Goal: Task Accomplishment & Management: Complete application form

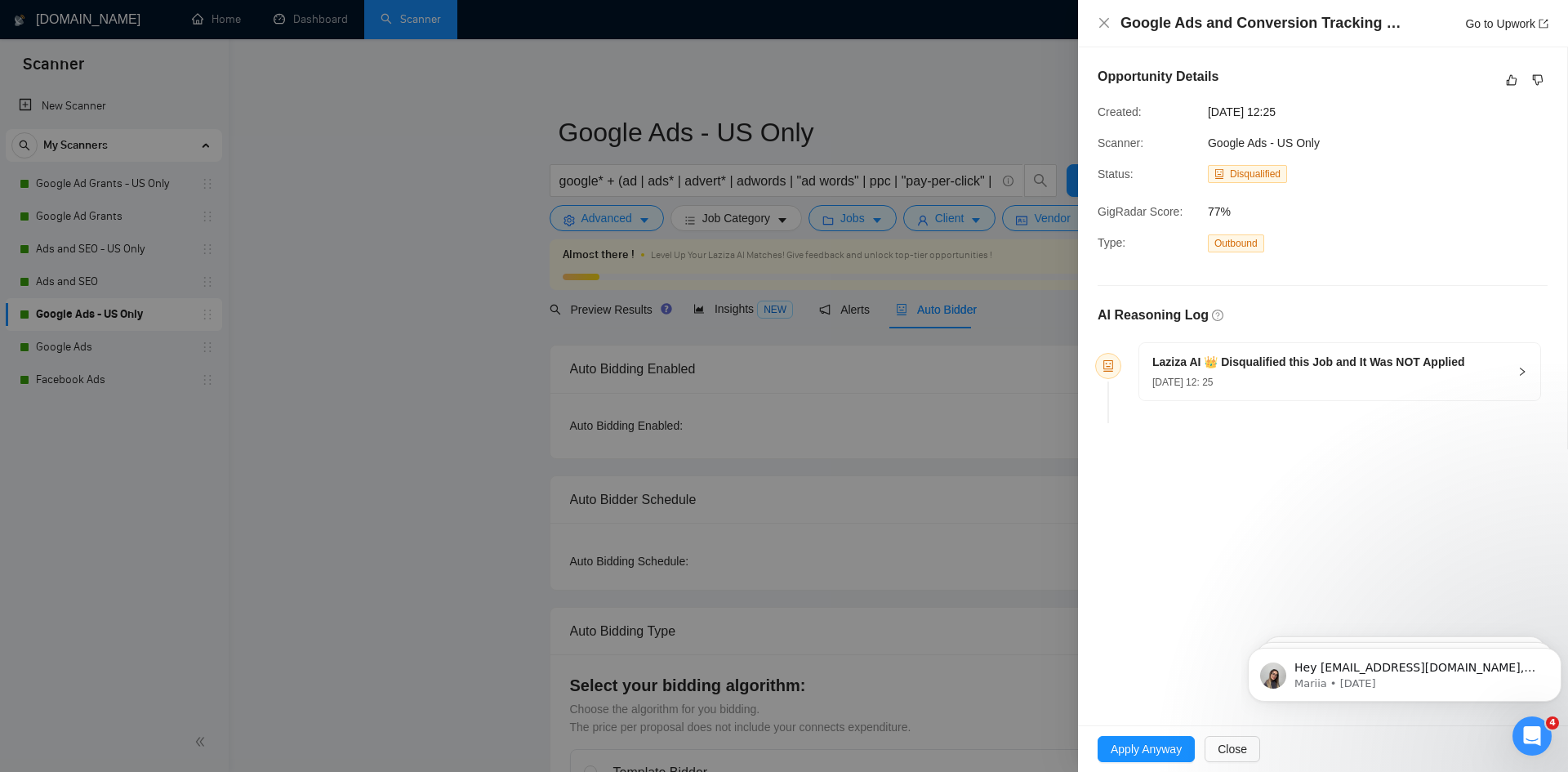
click at [1393, 374] on div "[DATE] 12: 25" at bounding box center [1308, 381] width 313 height 18
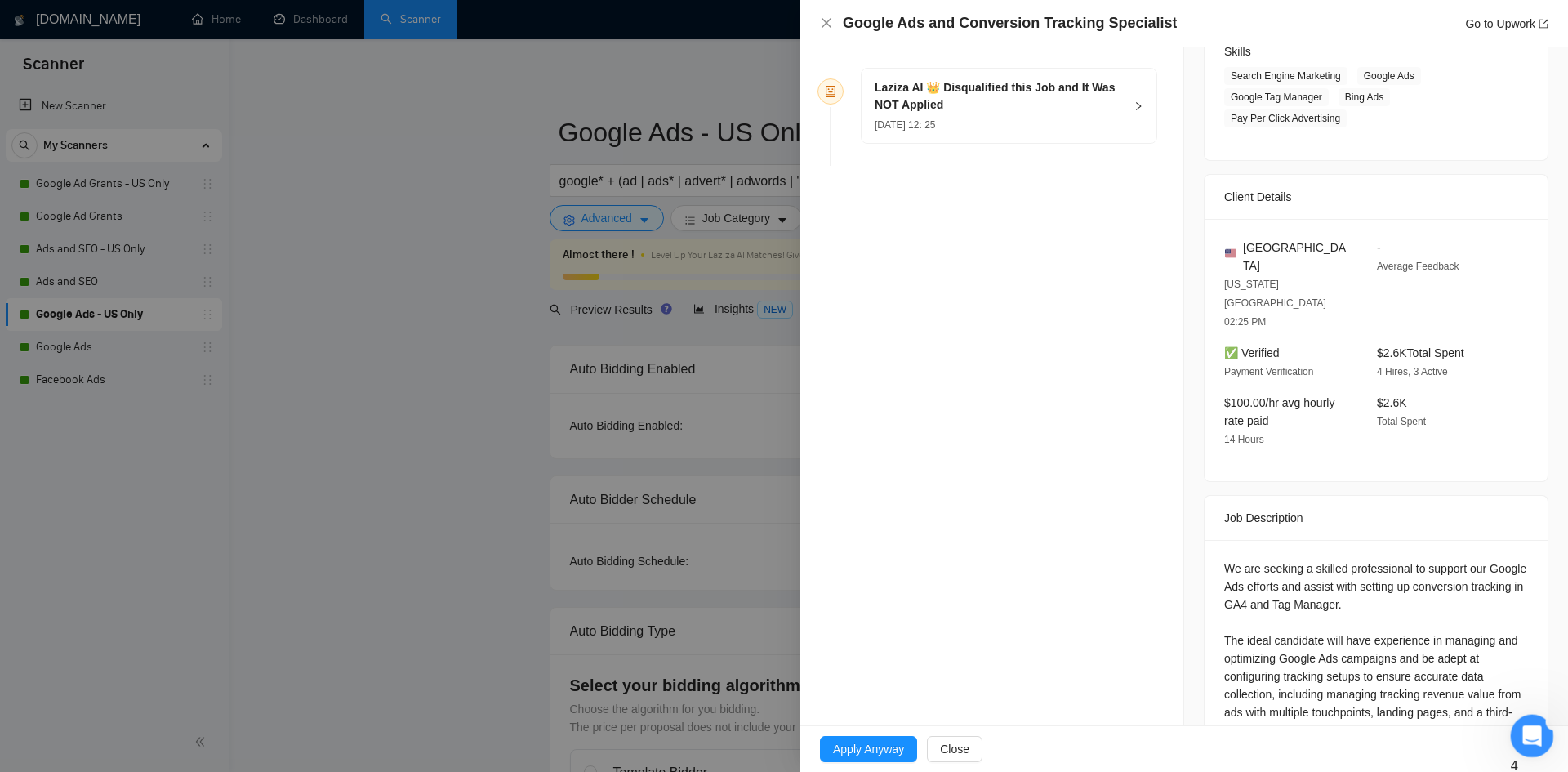
click at [1543, 740] on div "Open Intercom Messenger" at bounding box center [1529, 733] width 53 height 53
click at [1524, 734] on icon "Close Intercom Messenger" at bounding box center [1529, 732] width 19 height 19
drag, startPoint x: 1512, startPoint y: 724, endPoint x: 3023, endPoint y: 1441, distance: 1672.5
click at [1511, 723] on div "Open Intercom Messenger" at bounding box center [1529, 733] width 39 height 39
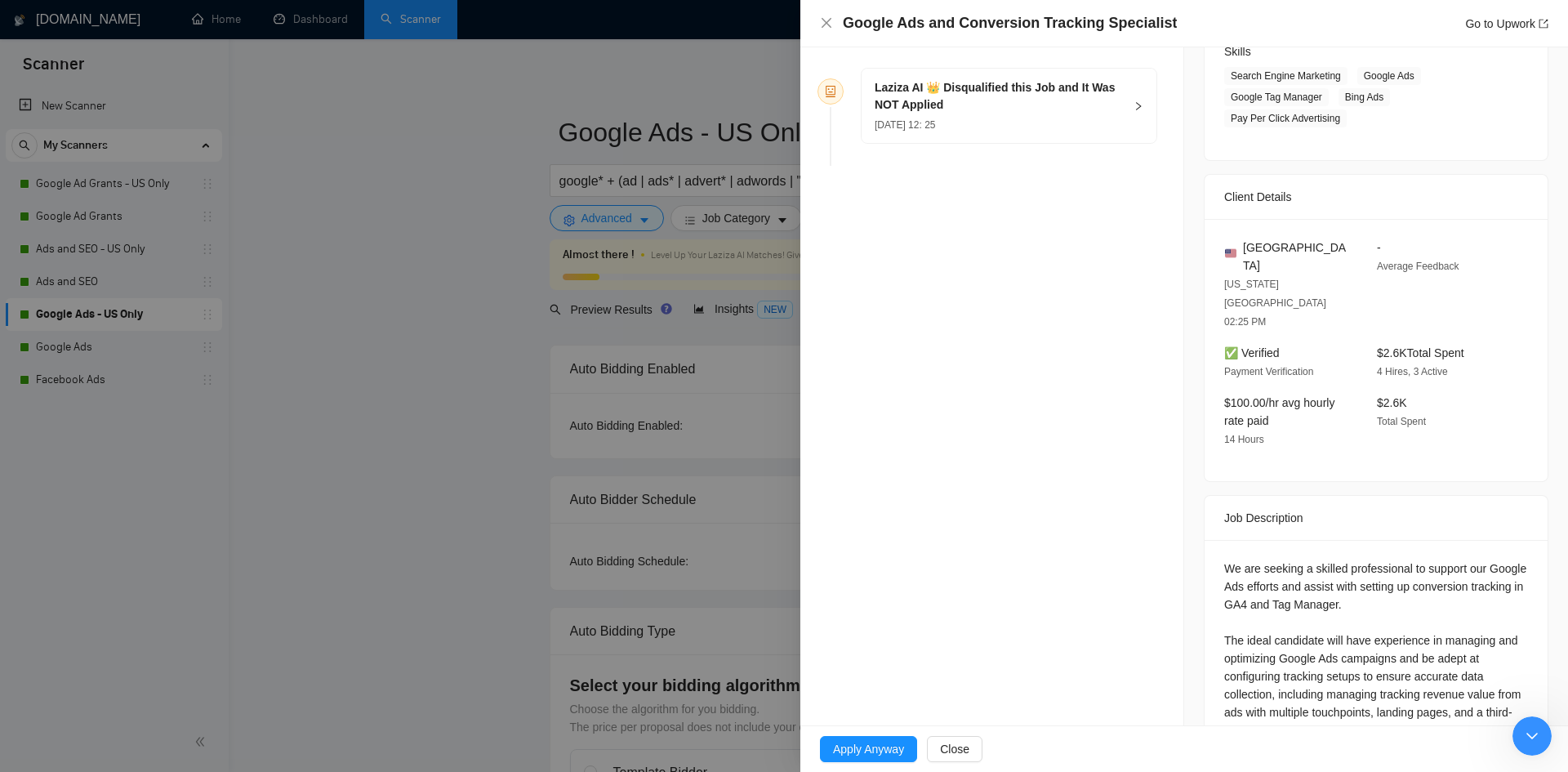
click at [1056, 468] on div "Opportunity Details Created: 14 Oct, 2025 12:25 Scanner: Google Ads - US Only S…" at bounding box center [992, 279] width 384 height 1013
click at [1063, 477] on div "Opportunity Details Created: 14 Oct, 2025 12:25 Scanner: Google Ads - US Only S…" at bounding box center [992, 279] width 384 height 1013
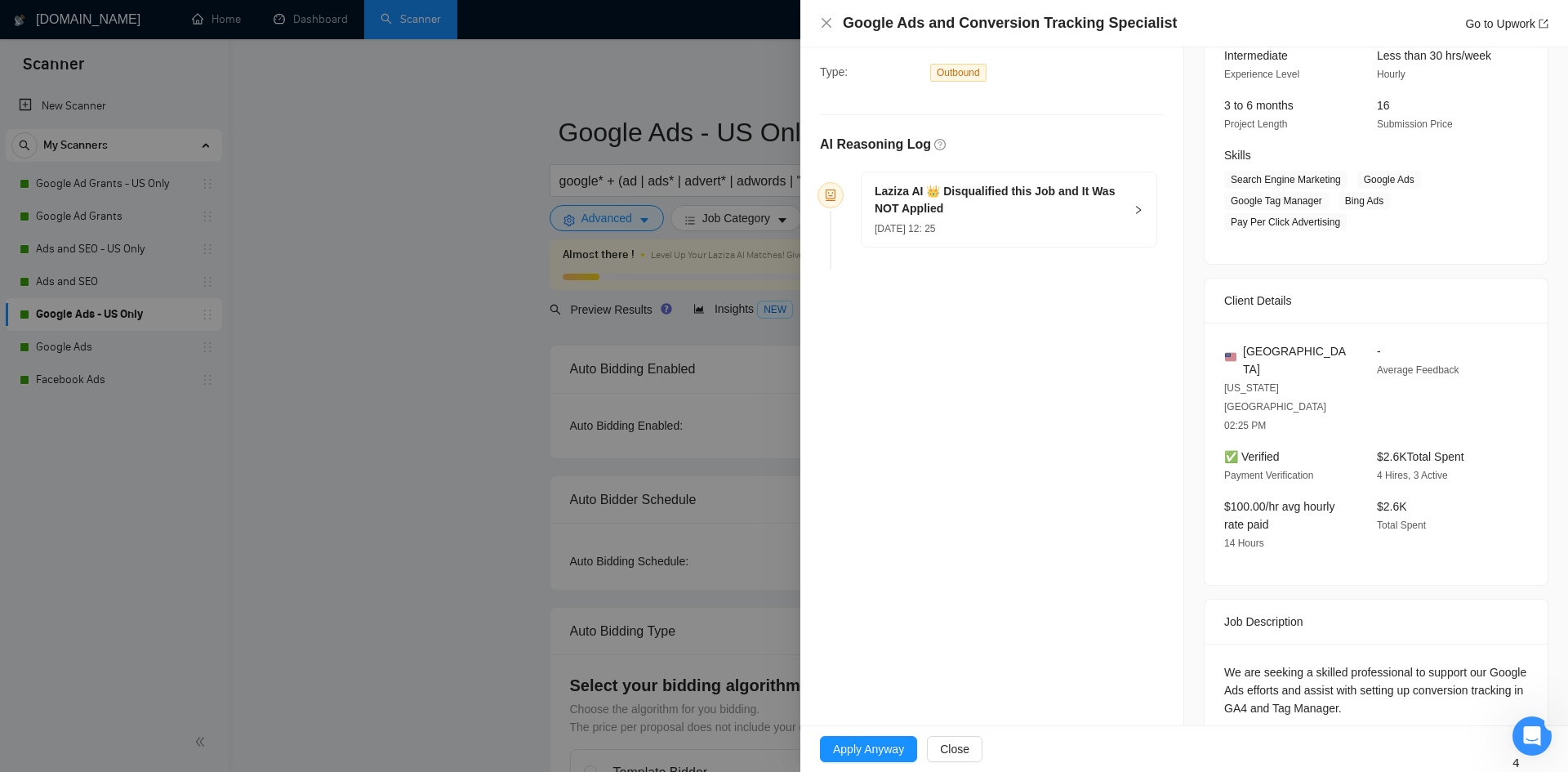
scroll to position [274, 0]
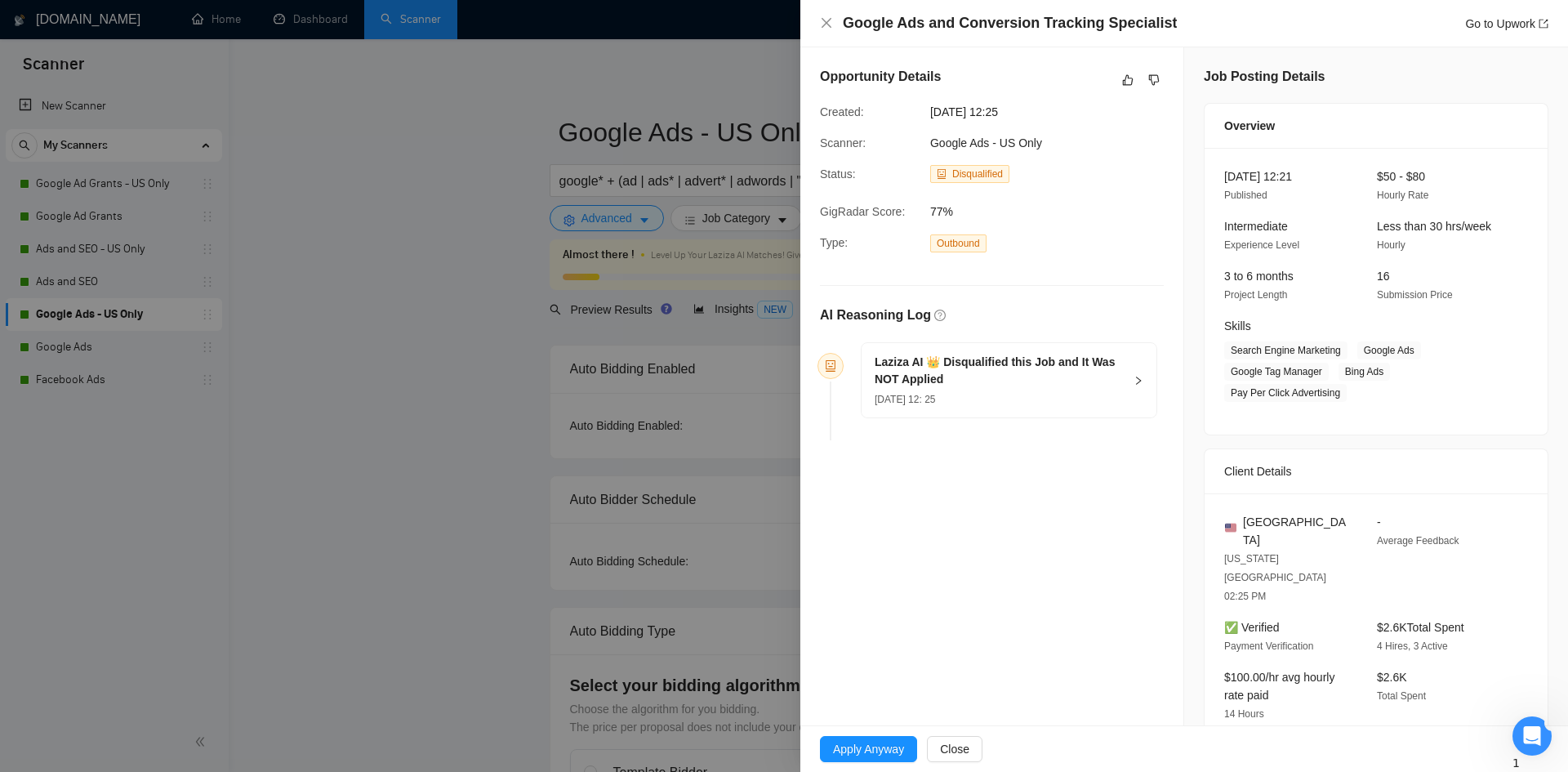
click at [1070, 349] on div "Laziza AI 👑 Disqualified this Job and It Was NOT Applied [DATE] 12: 25" at bounding box center [1009, 380] width 295 height 75
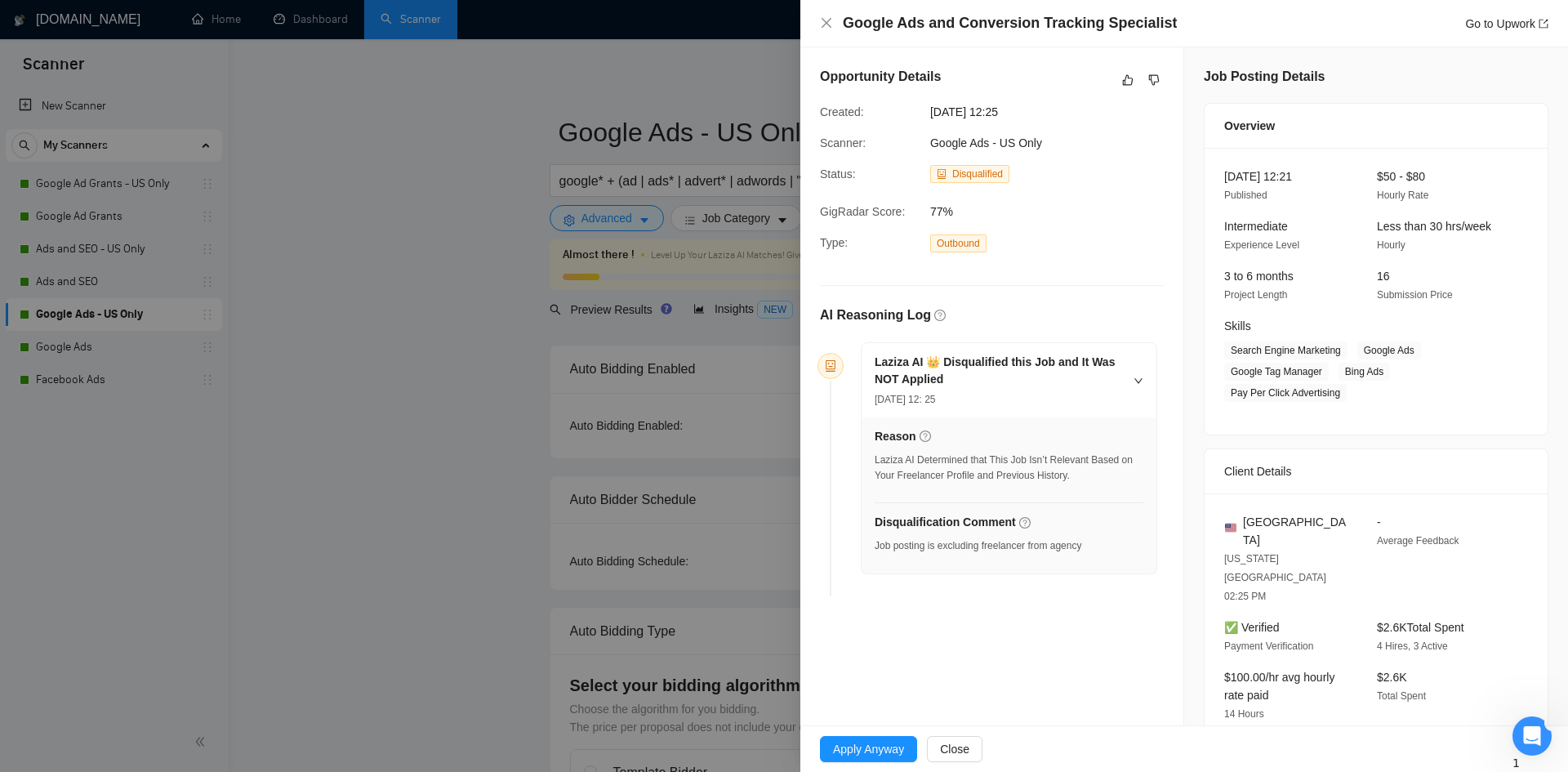
click at [1086, 374] on h5 "Laziza AI 👑 Disqualified this Job and It Was NOT Applied" at bounding box center [999, 370] width 249 height 34
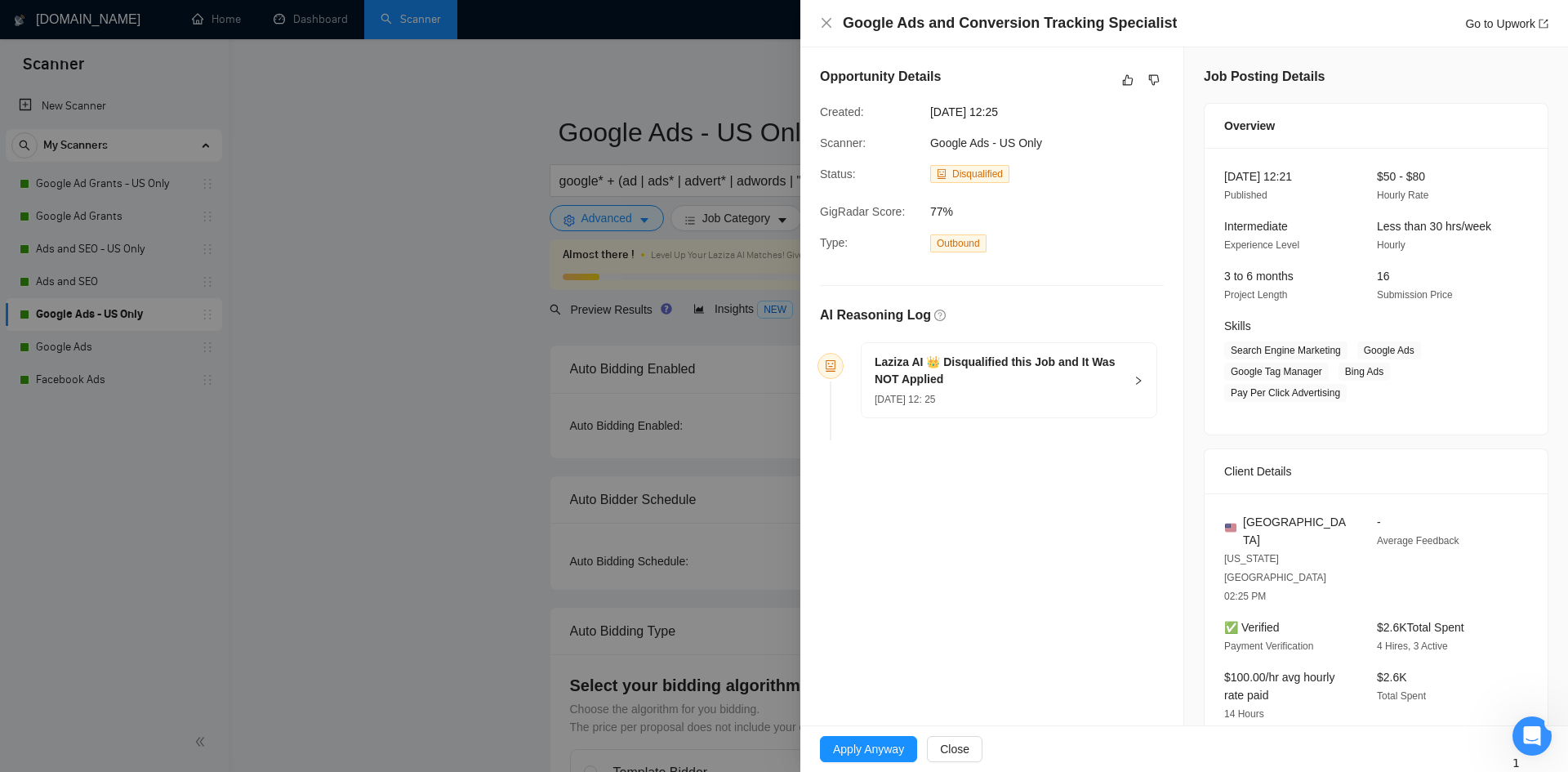
click at [1086, 374] on h5 "Laziza AI 👑 Disqualified this Job and It Was NOT Applied" at bounding box center [999, 370] width 249 height 34
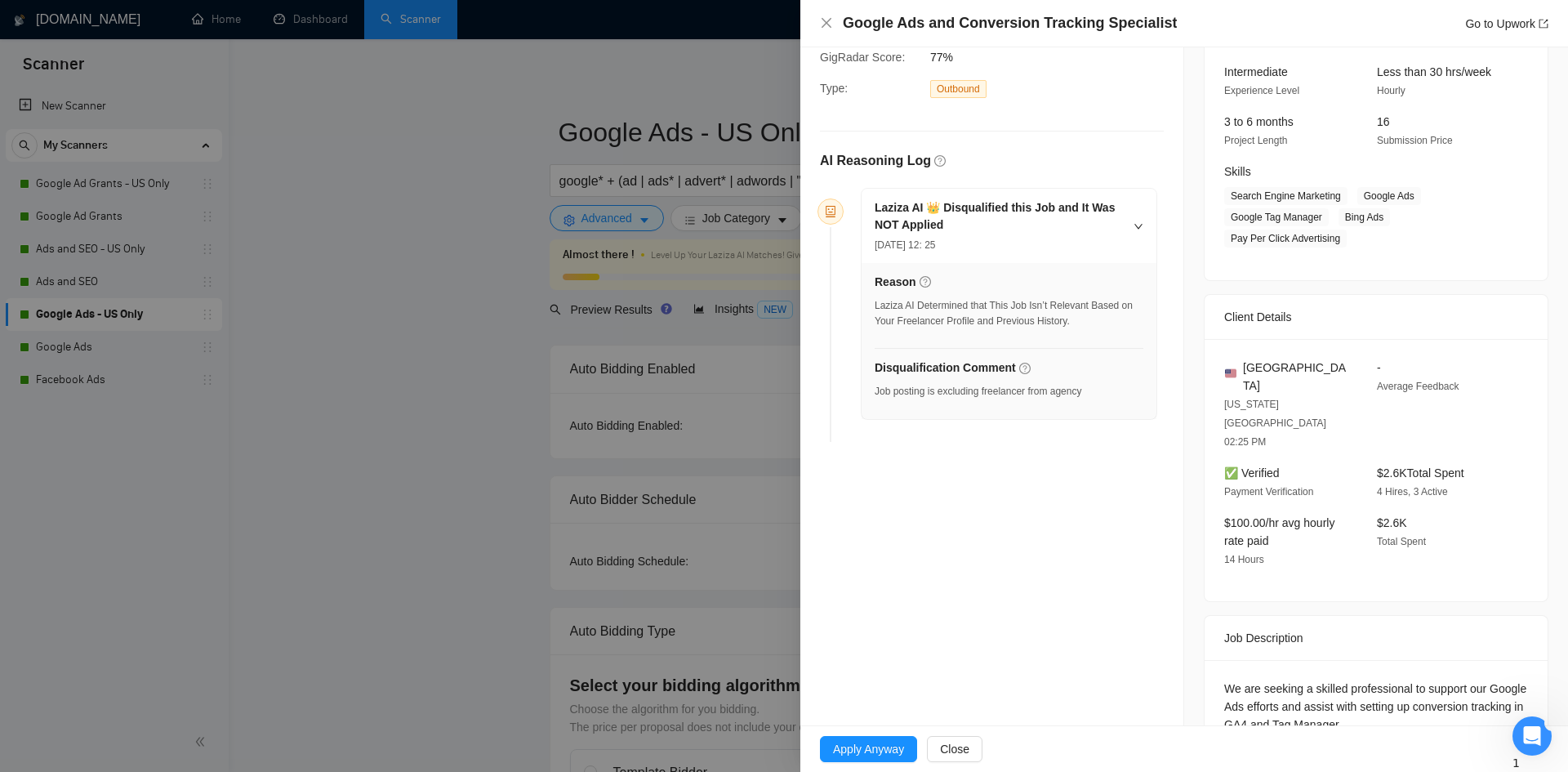
scroll to position [274, 0]
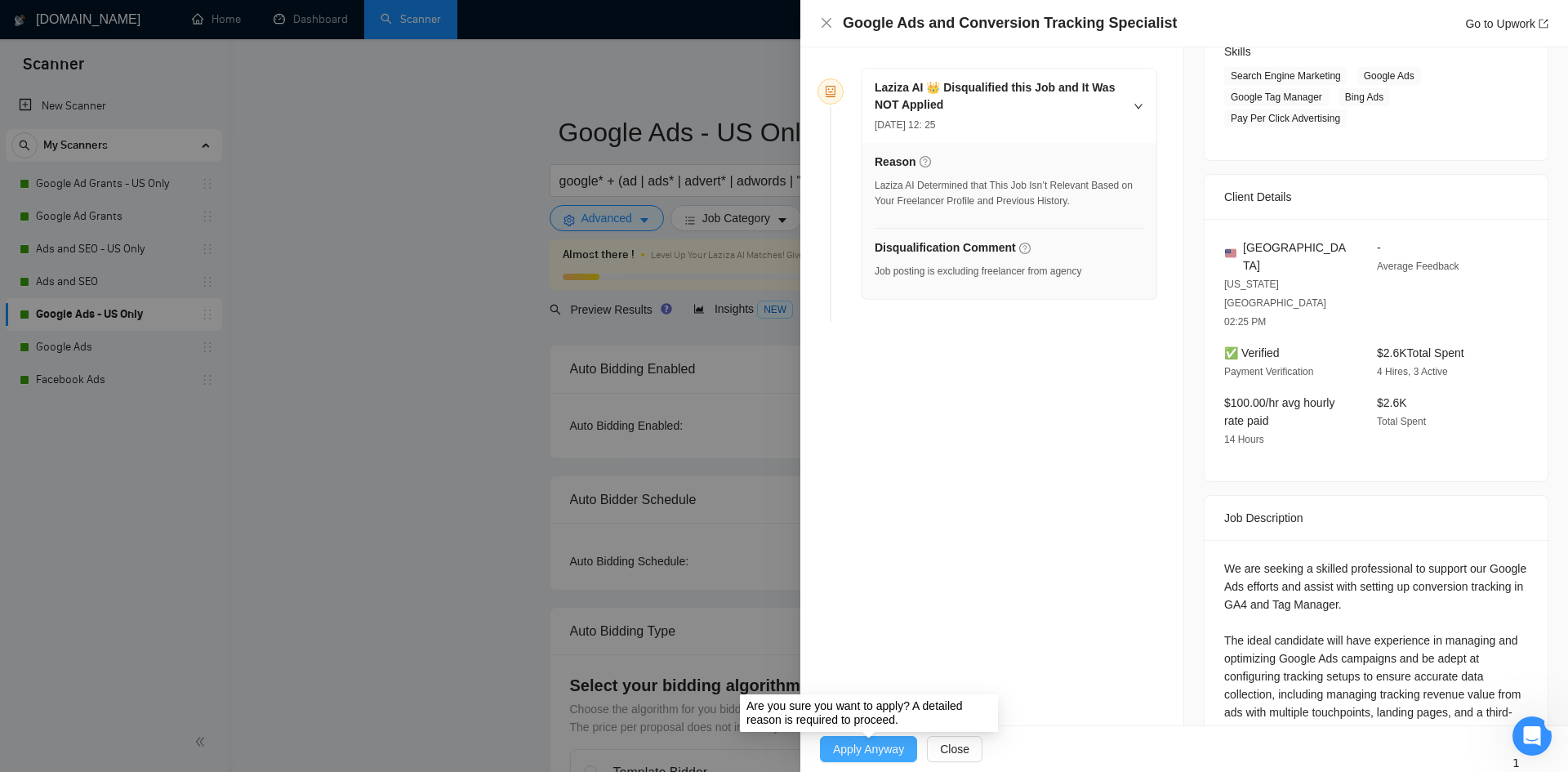
click at [873, 750] on span "Apply Anyway" at bounding box center [868, 748] width 71 height 18
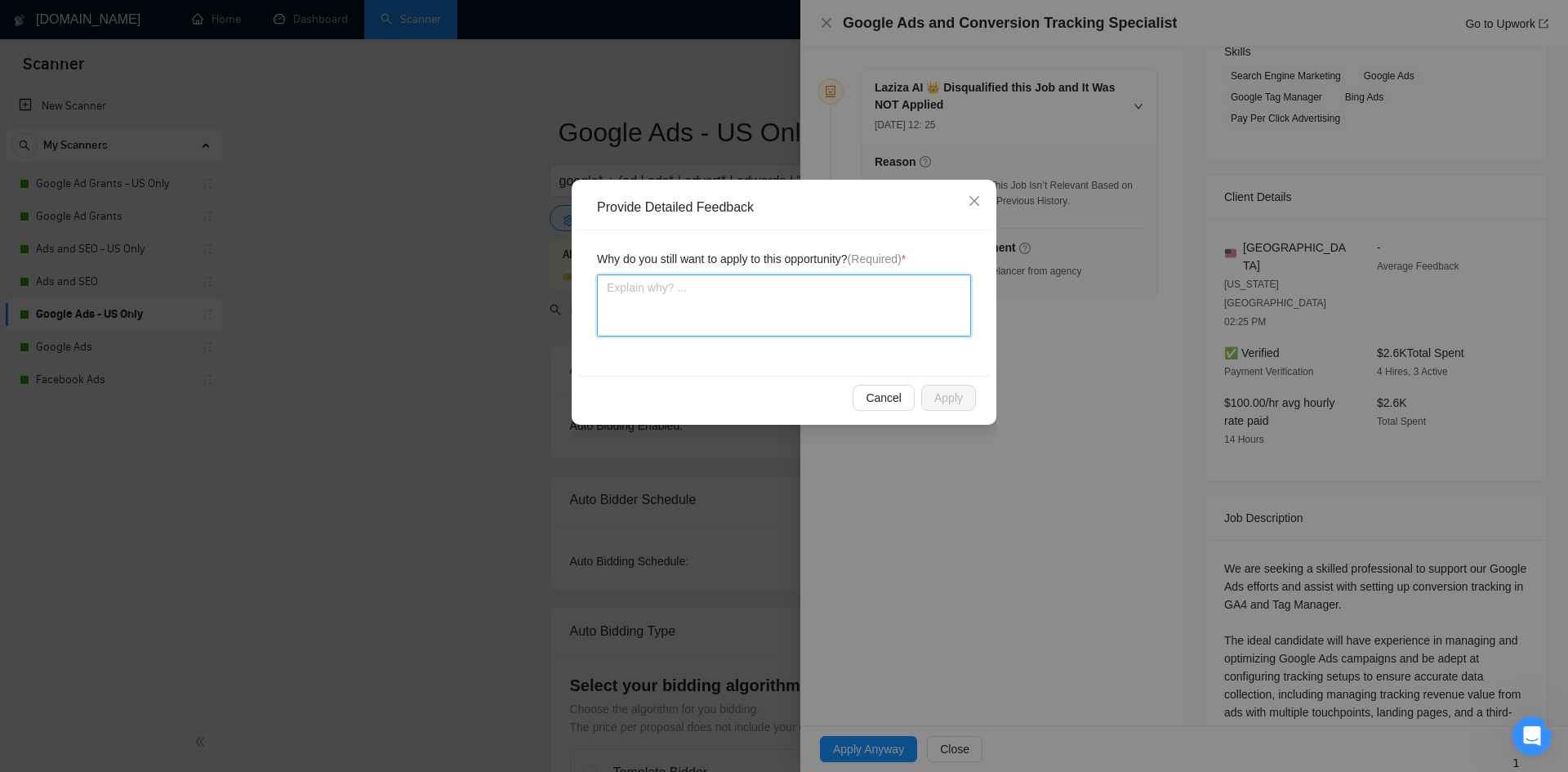
click at [862, 317] on textarea at bounding box center [783, 304] width 374 height 62
type textarea "T"
type textarea "Th"
type textarea "Thi"
type textarea "This"
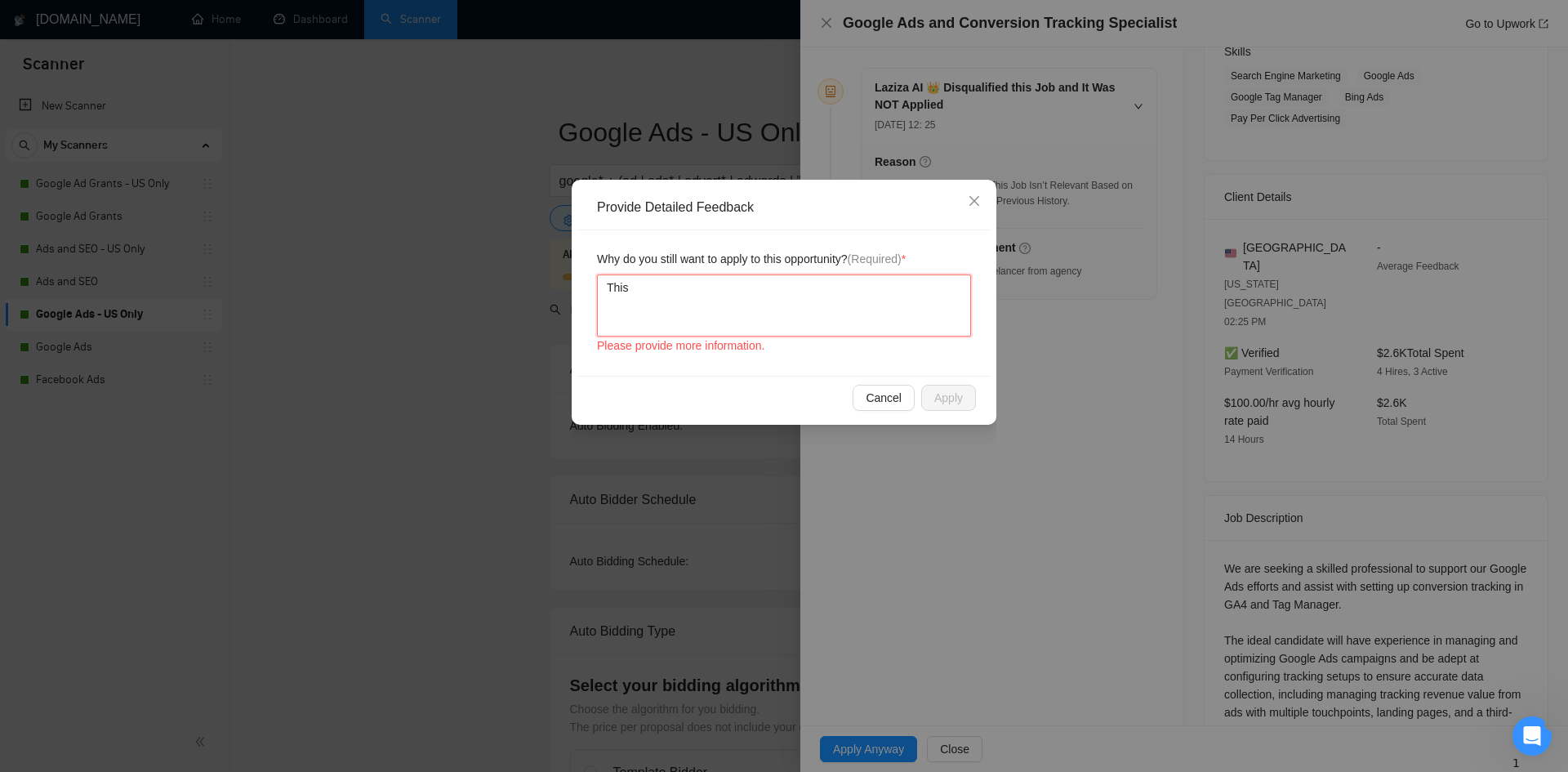
type textarea "This"
type textarea "This j"
type textarea "This ju"
type textarea "This j"
type textarea "This jo"
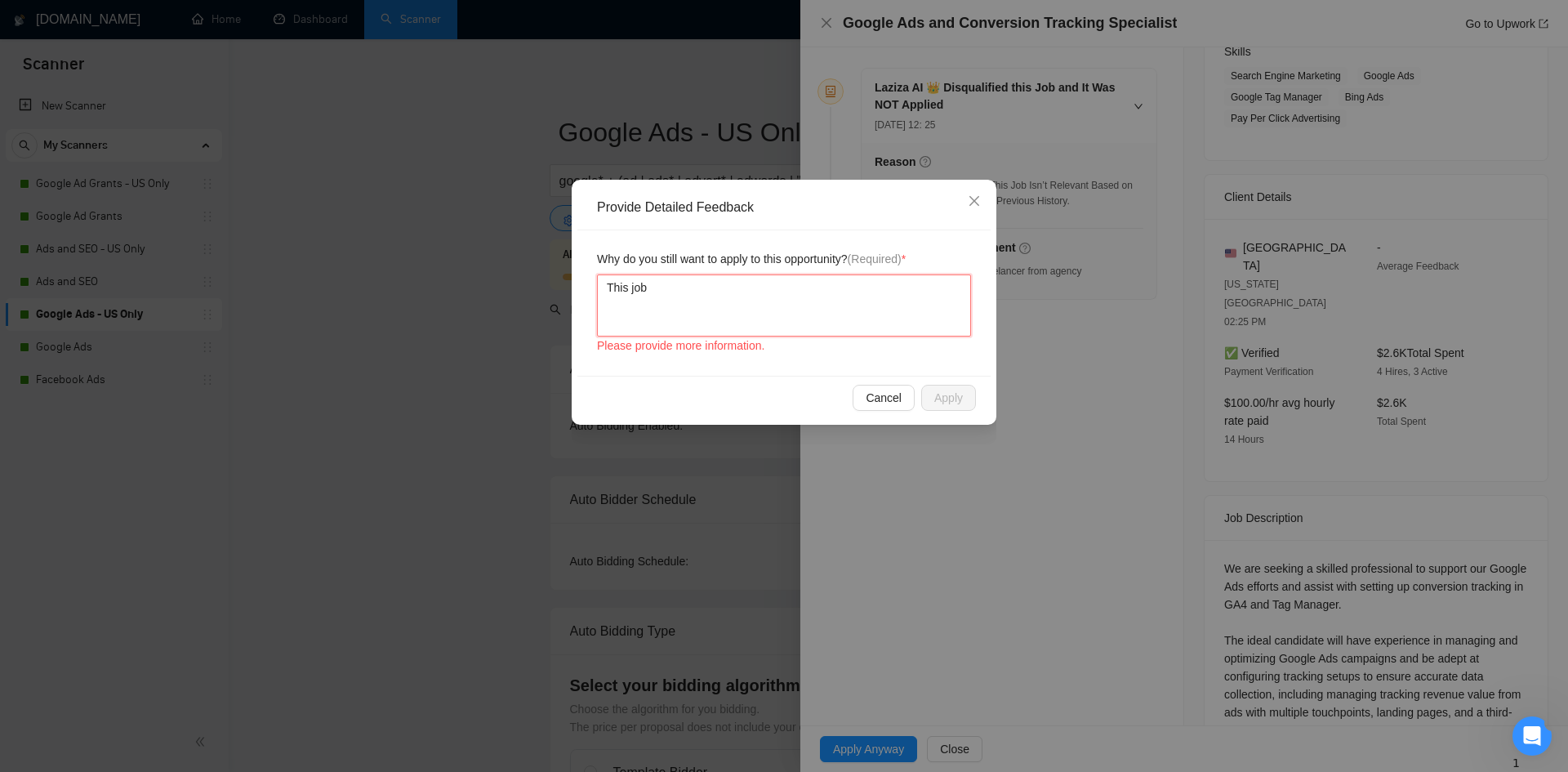
type textarea "This job"
type textarea "This job s"
type textarea "This job se"
type textarea "This job see"
type textarea "This job seem"
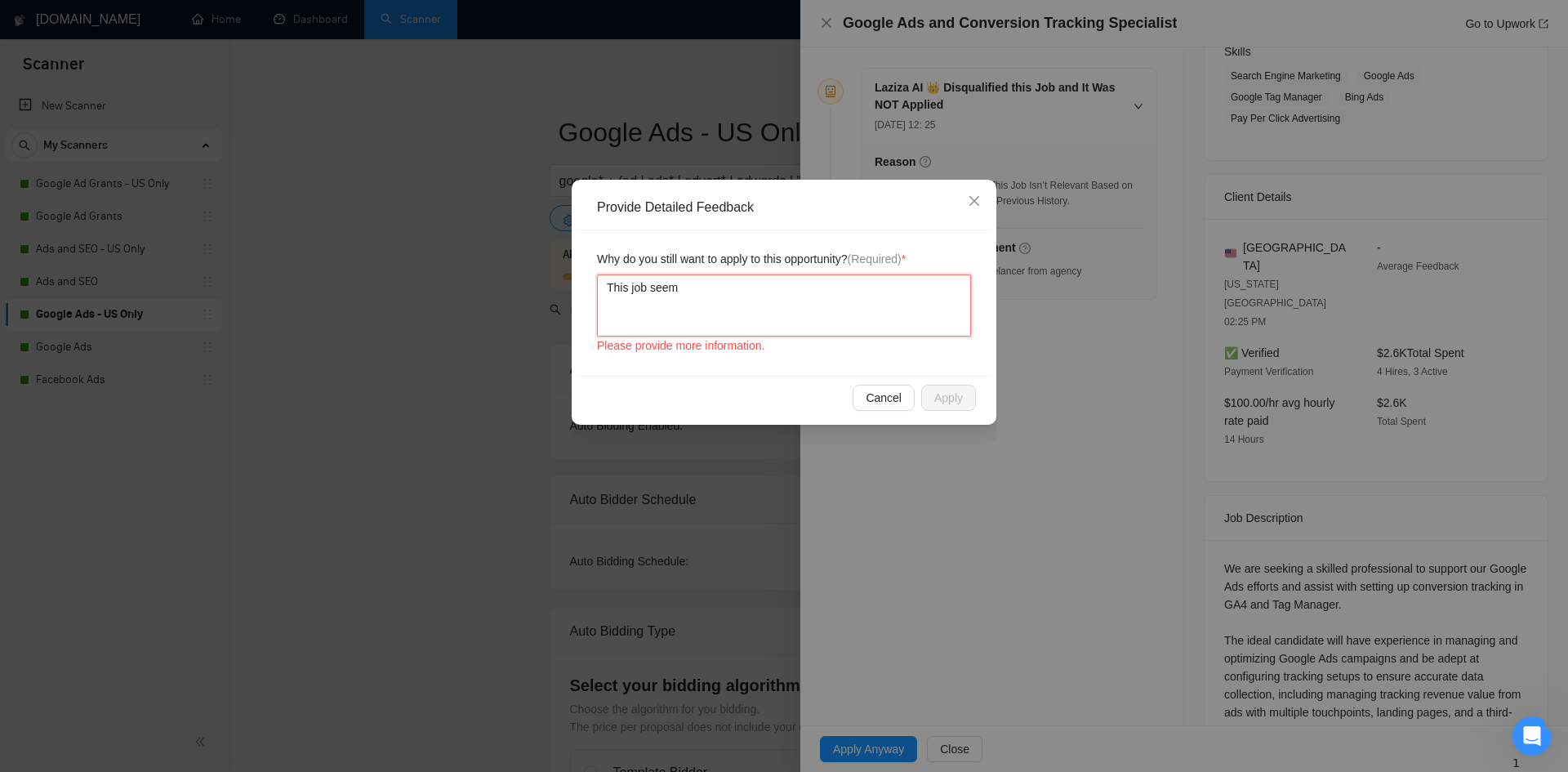
type textarea "This job seems"
type textarea "This job seems l"
type textarea "This job seems li"
type textarea "This job seems lik"
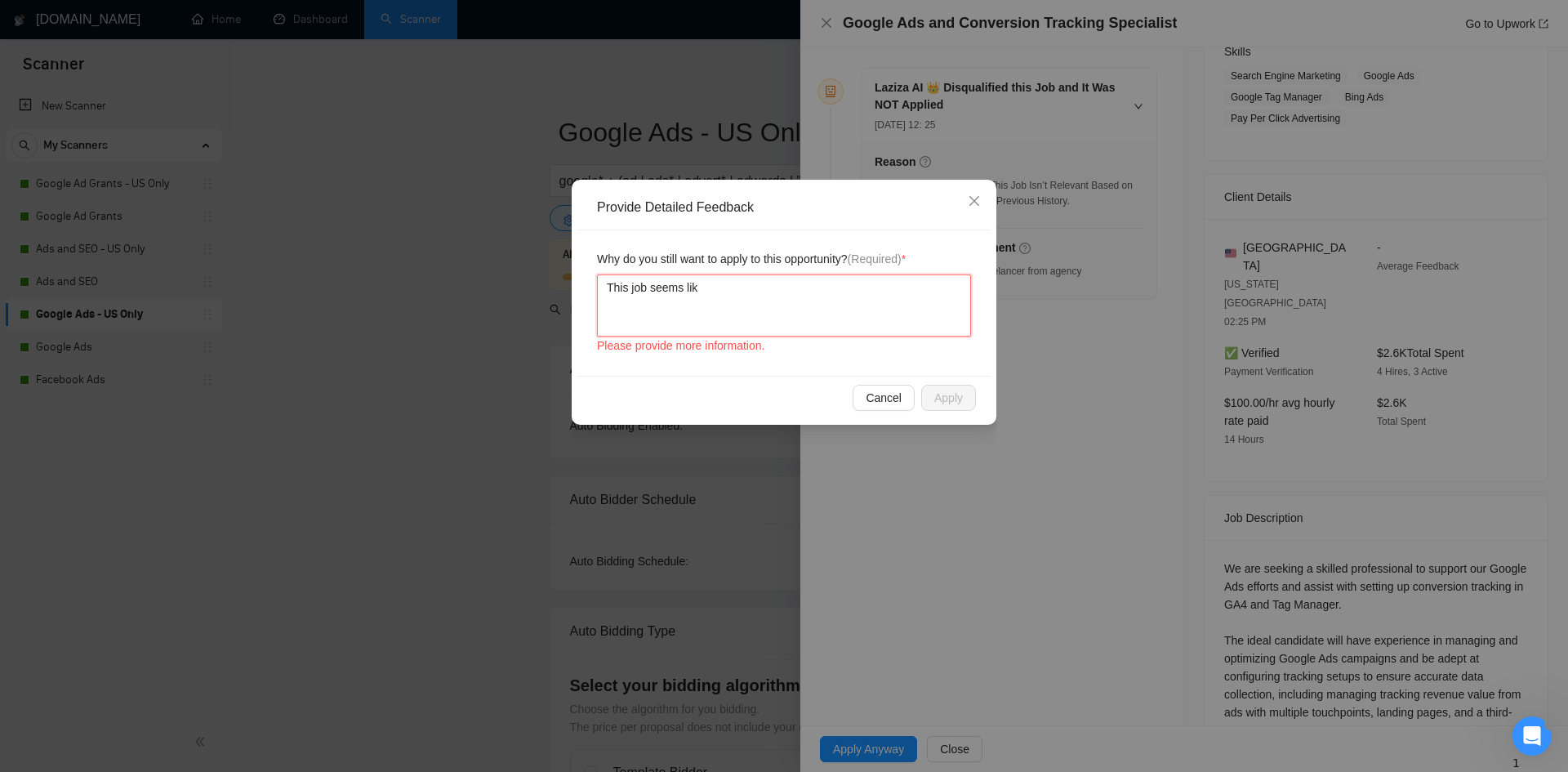
type textarea "This job seems like"
type textarea "This job seems like a"
type textarea "This job seems like a p"
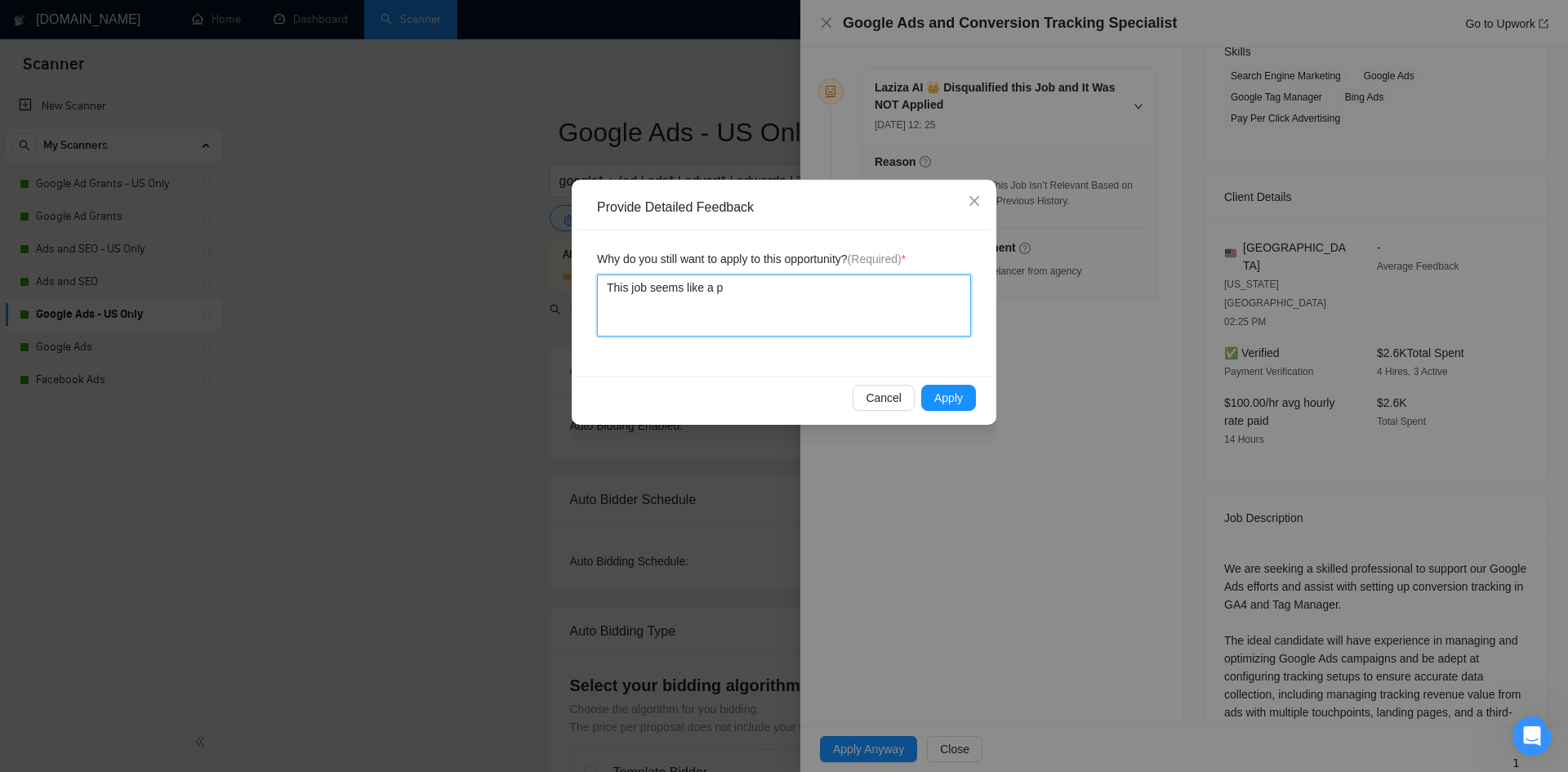
type textarea "This job seems like a pe"
type textarea "This job seems like a per"
type textarea "This job seems like a perf"
type textarea "This job seems like a perfe"
type textarea "This job seems like a perfec"
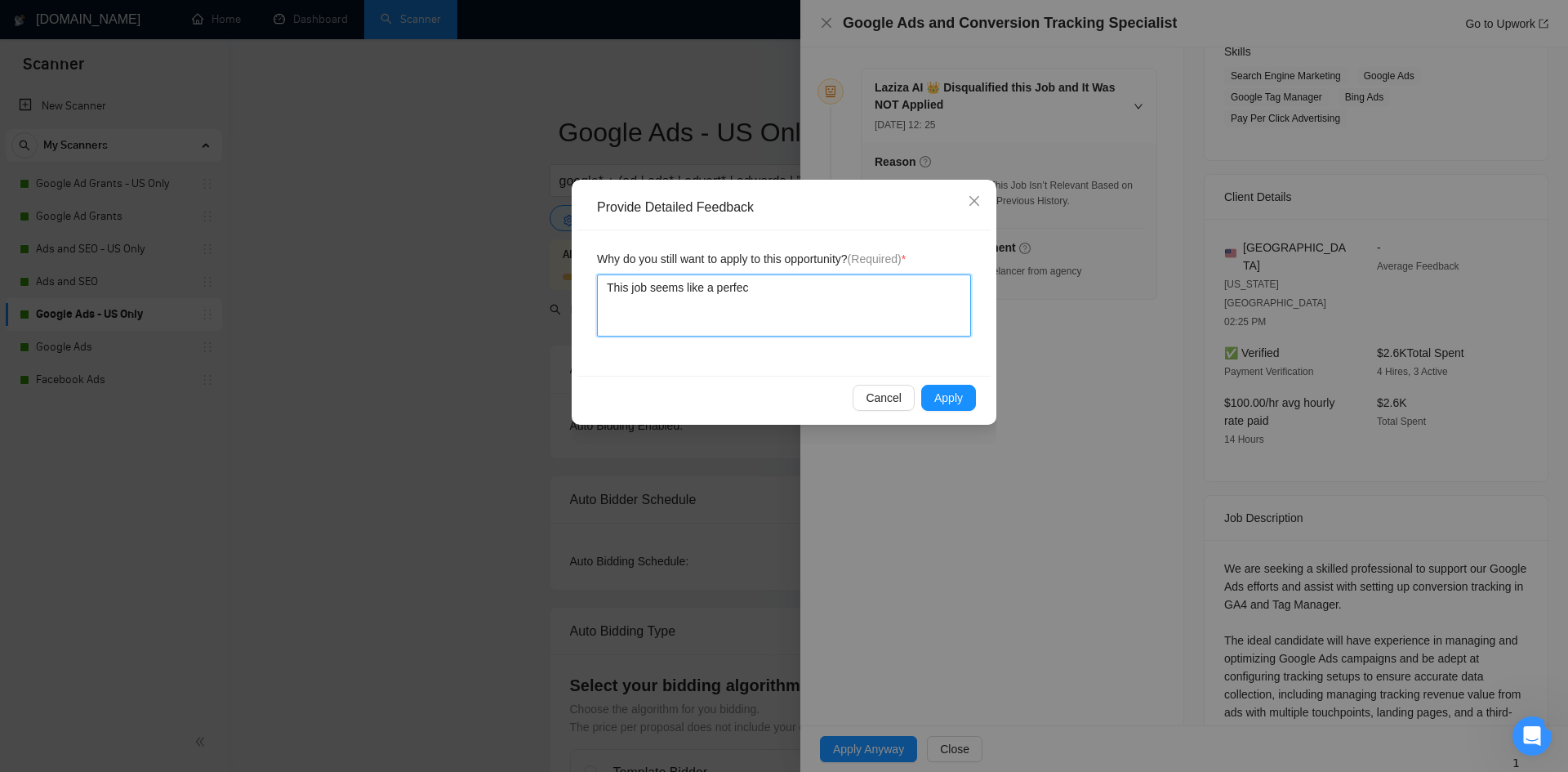
type textarea "This job seems like a perfect"
type textarea "This job seems like a perfect ma"
type textarea "This job seems like a perfect matc"
type textarea "This job seems like a perfect match"
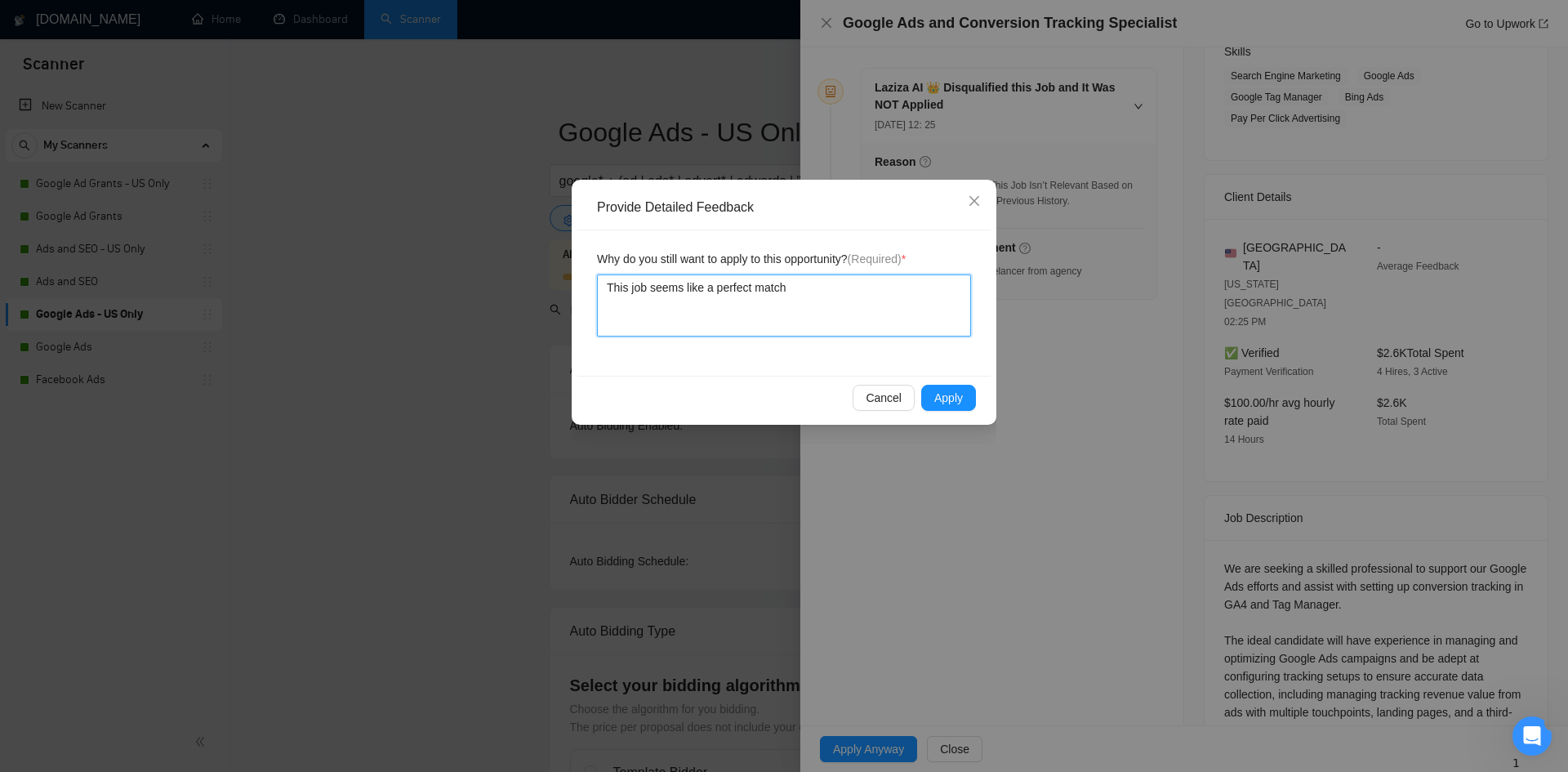
type textarea "This job seems like a perfect match"
type textarea "This job seems like a perfect match f"
type textarea "This job seems like a perfect match for"
type textarea "This job seems like a perfect match for m"
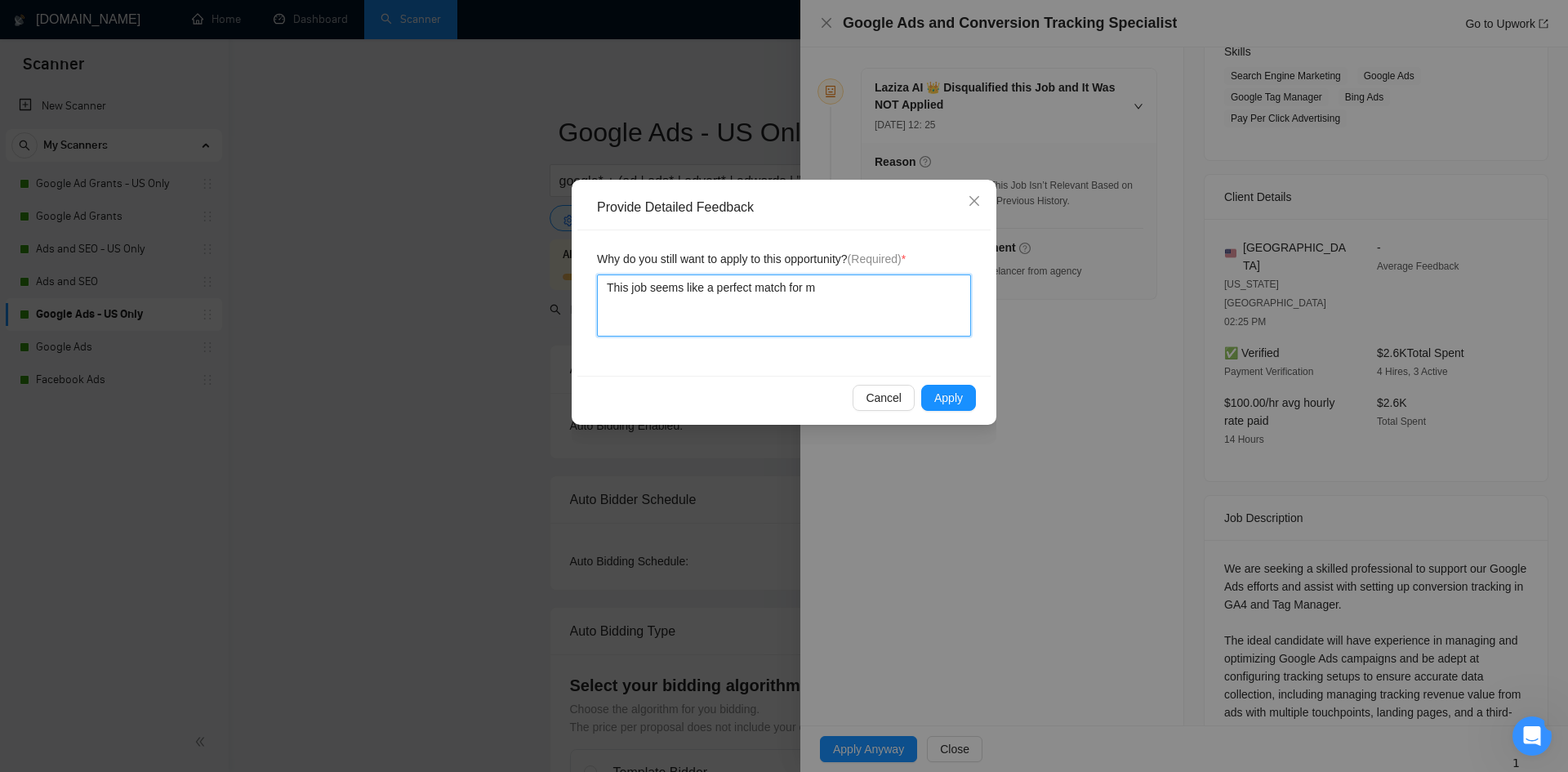
type textarea "This job seems like a perfect match for my"
type textarea "This job seems like a perfect match for my s"
type textarea "This job seems like a perfect match for my sk"
type textarea "This job seems like a perfect match for my ski"
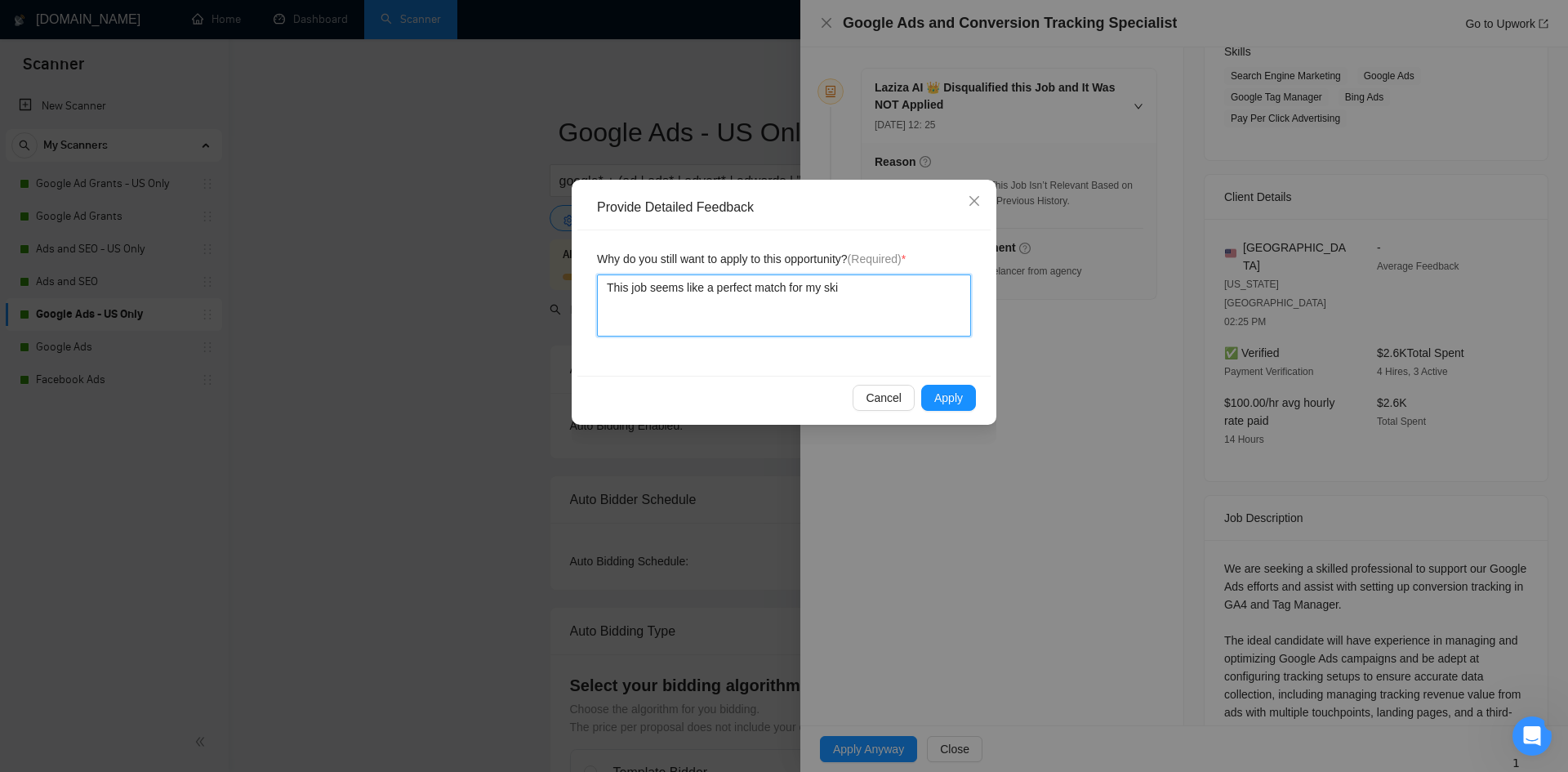
type textarea "This job seems like a perfect match for my skil"
type textarea "This job seems like a perfect match for my skill"
type textarea "This job seems like a perfect match for my skills."
type textarea "This job seems like a perfect match for my skills.]="
type textarea "This job seems like a perfect match for my skills.]"
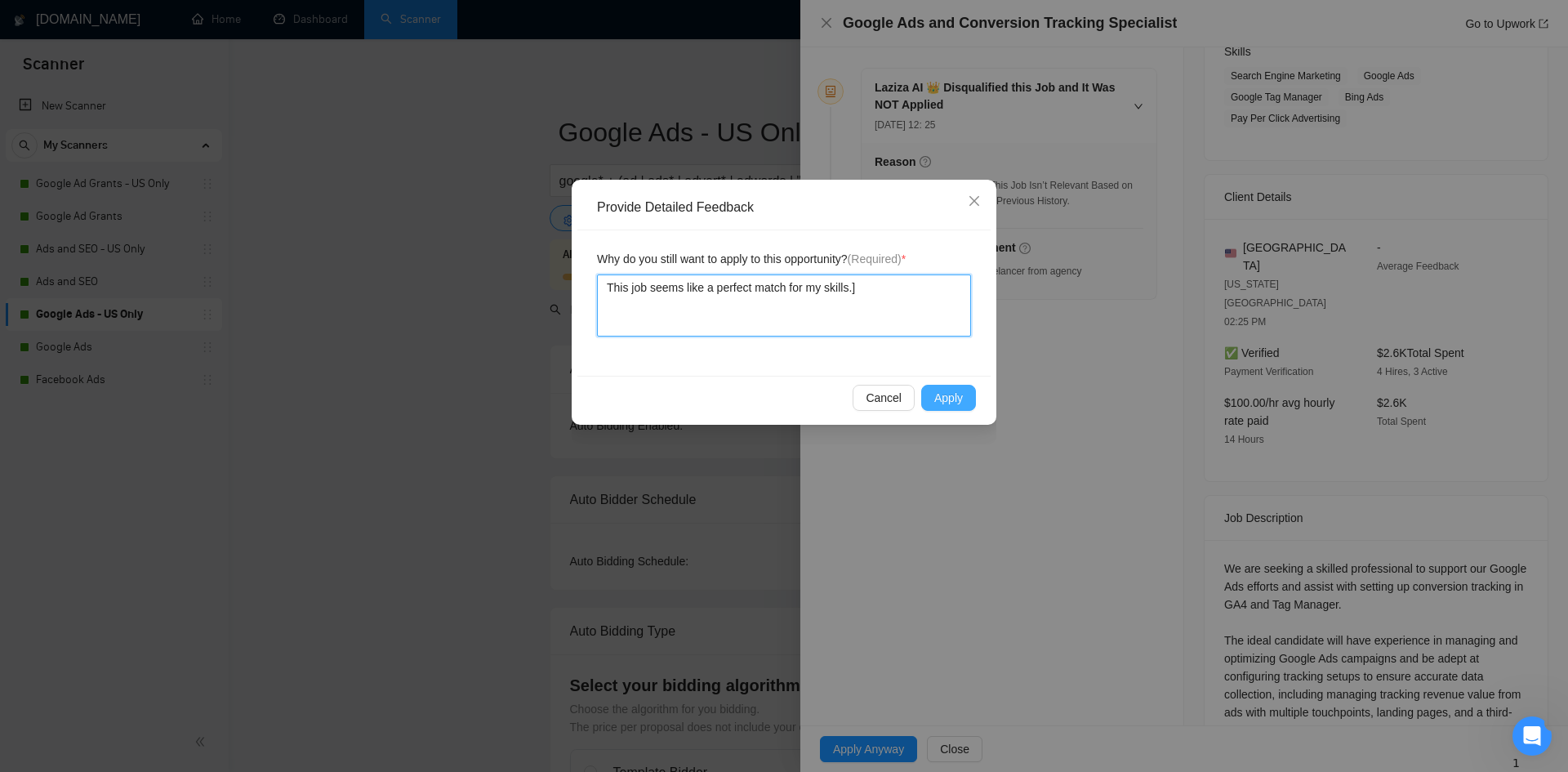
type textarea "This job seems like a perfect match for my skills."
type textarea "This job seems like a perfect match for my skills"
type textarea "This job seems like a perfect match for my skills a"
type textarea "This job seems like a perfect match for my skills an"
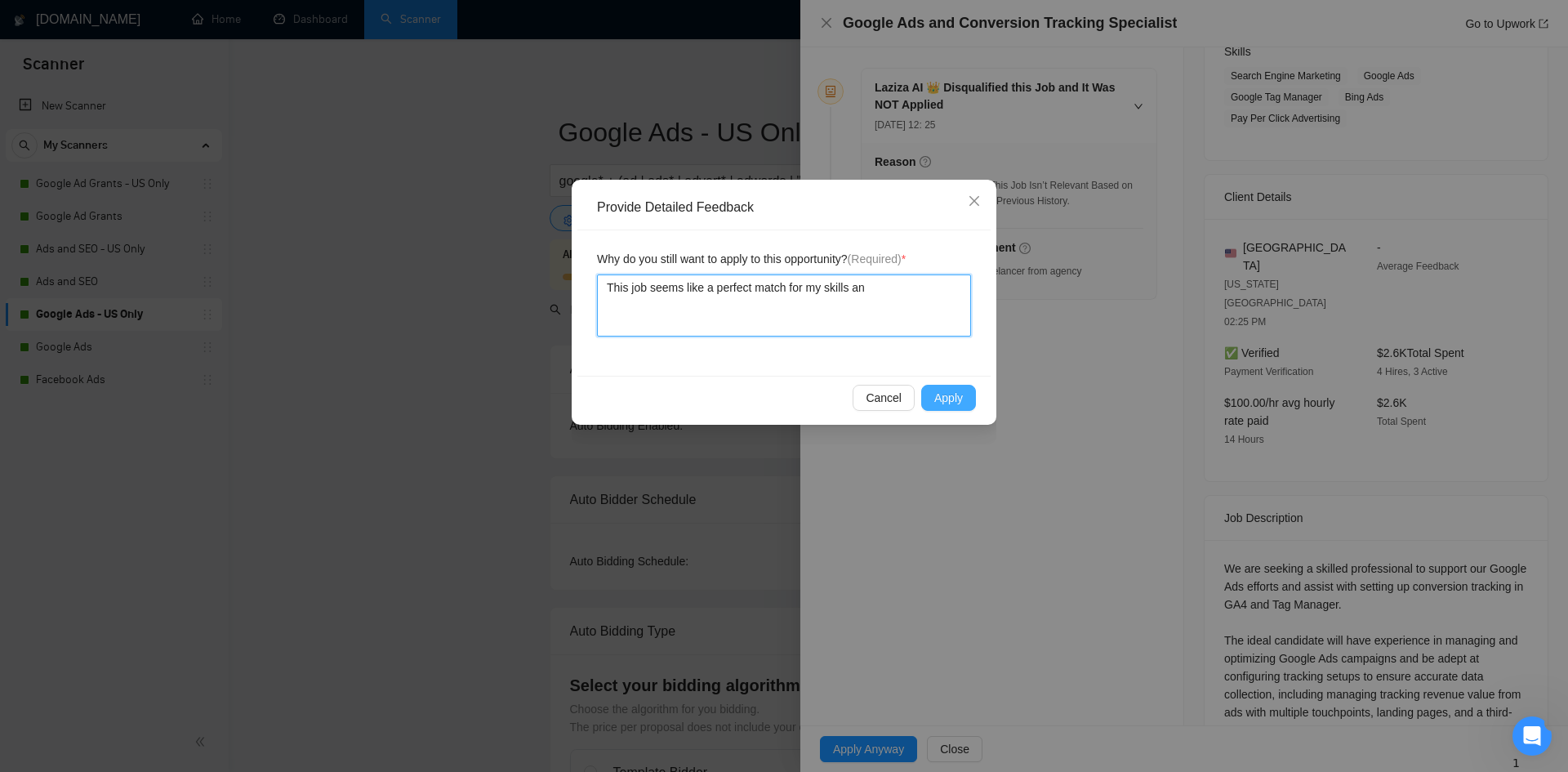
type textarea "This job seems like a perfect match for my skills and"
type textarea "This job seems like a perfect match for my skills and p"
type textarea "This job seems like a perfect match for my skills and pr"
type textarea "This job seems like a perfect match for my skills and pro"
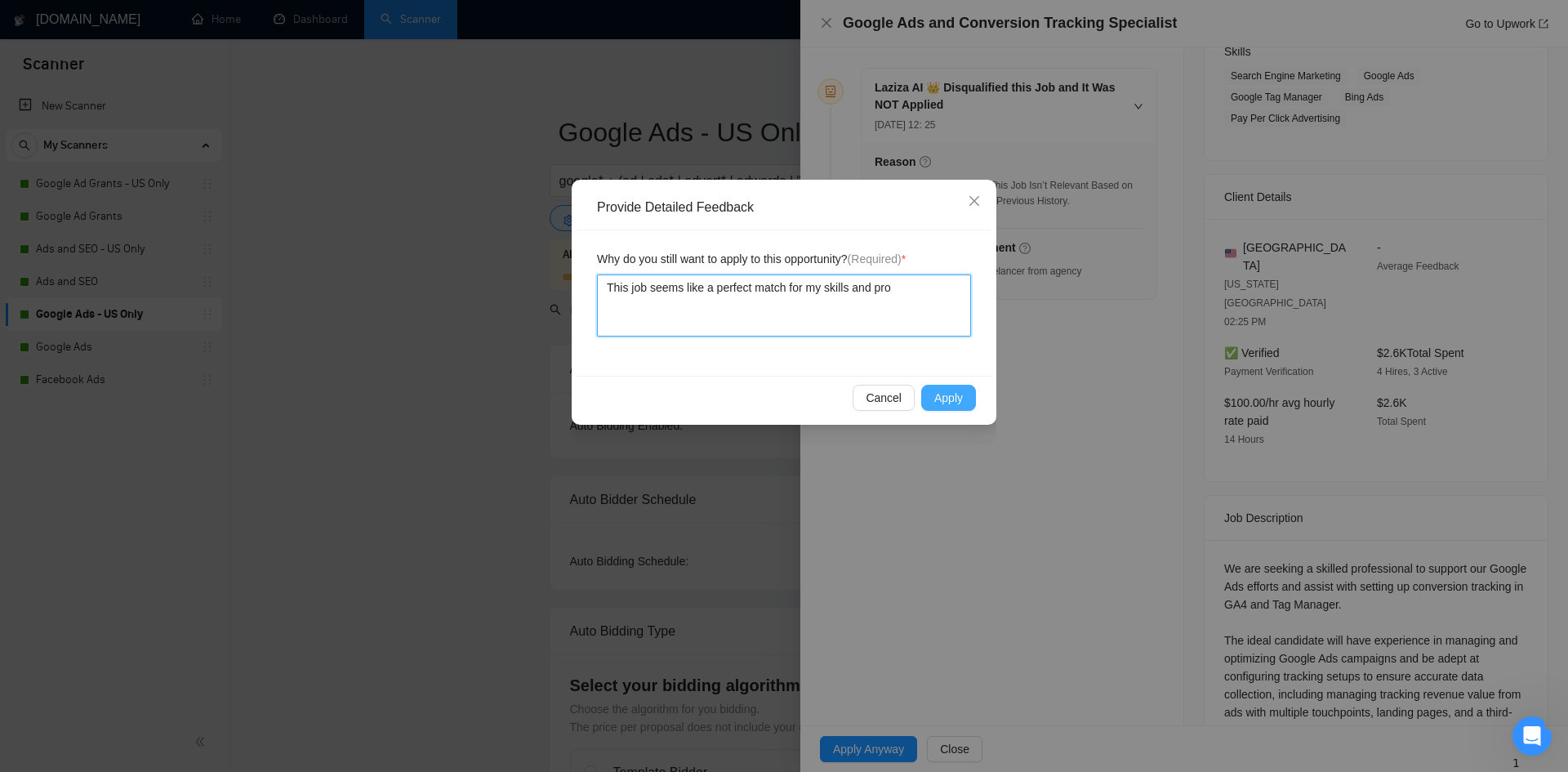
type textarea "This job seems like a perfect match for my skills and prof"
type textarea "This job seems like a perfect match for my skills and profi"
type textarea "This job seems like a perfect match for my skills and profile"
type textarea "This job seems like a perfect match for my skills and profile."
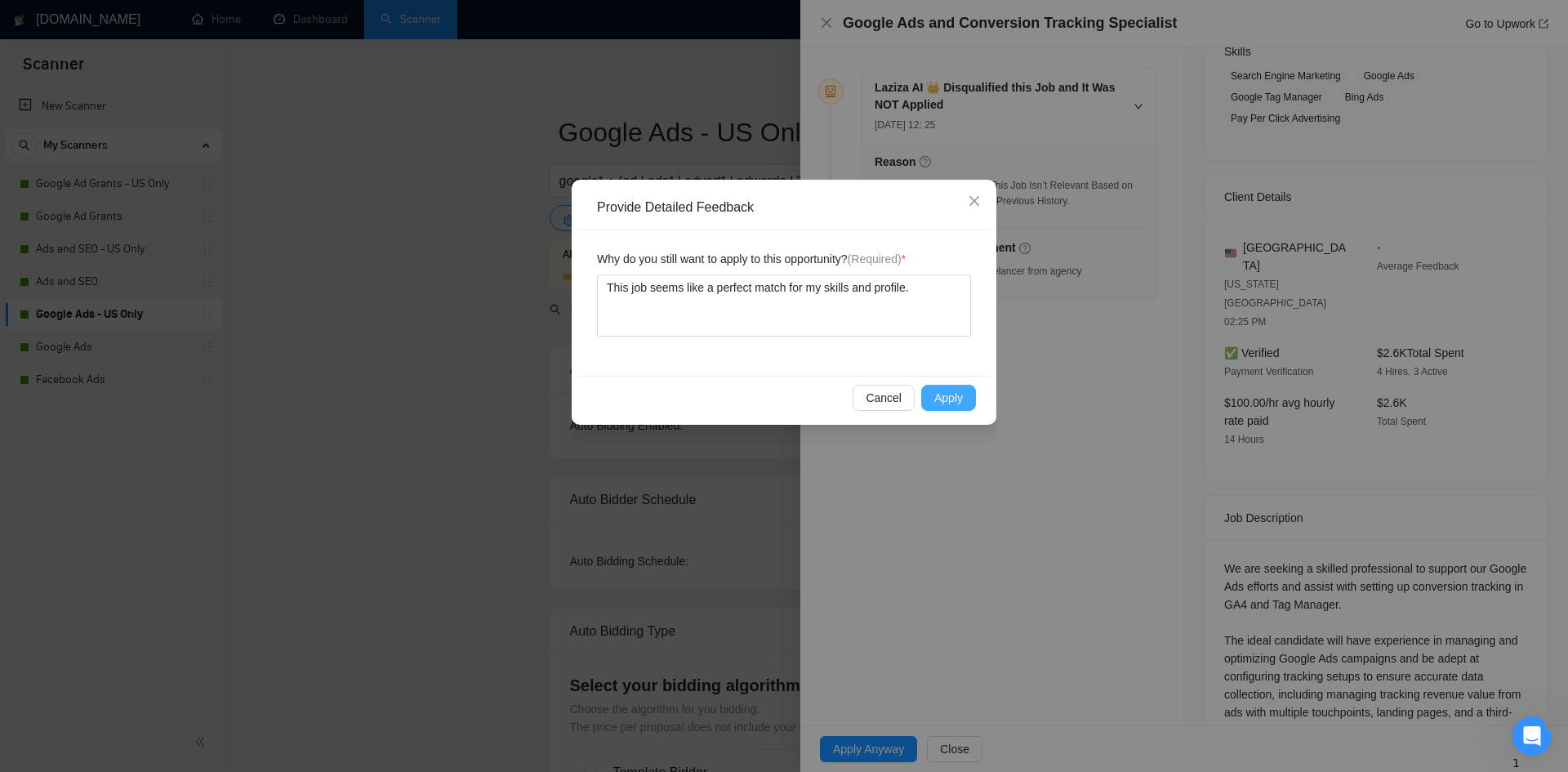
click at [968, 394] on button "Apply" at bounding box center [948, 398] width 54 height 26
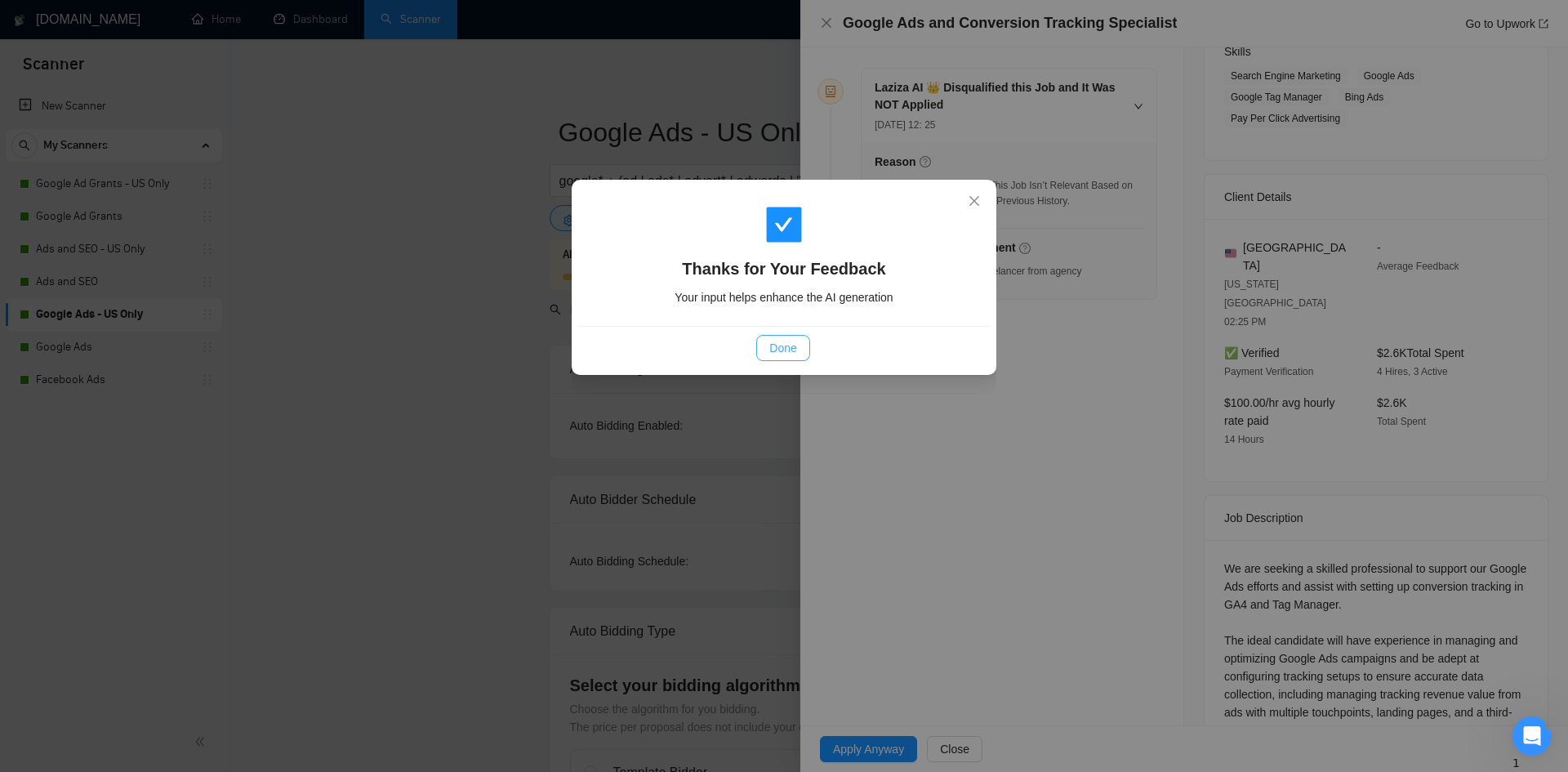
click at [770, 336] on button "Done" at bounding box center [783, 348] width 53 height 26
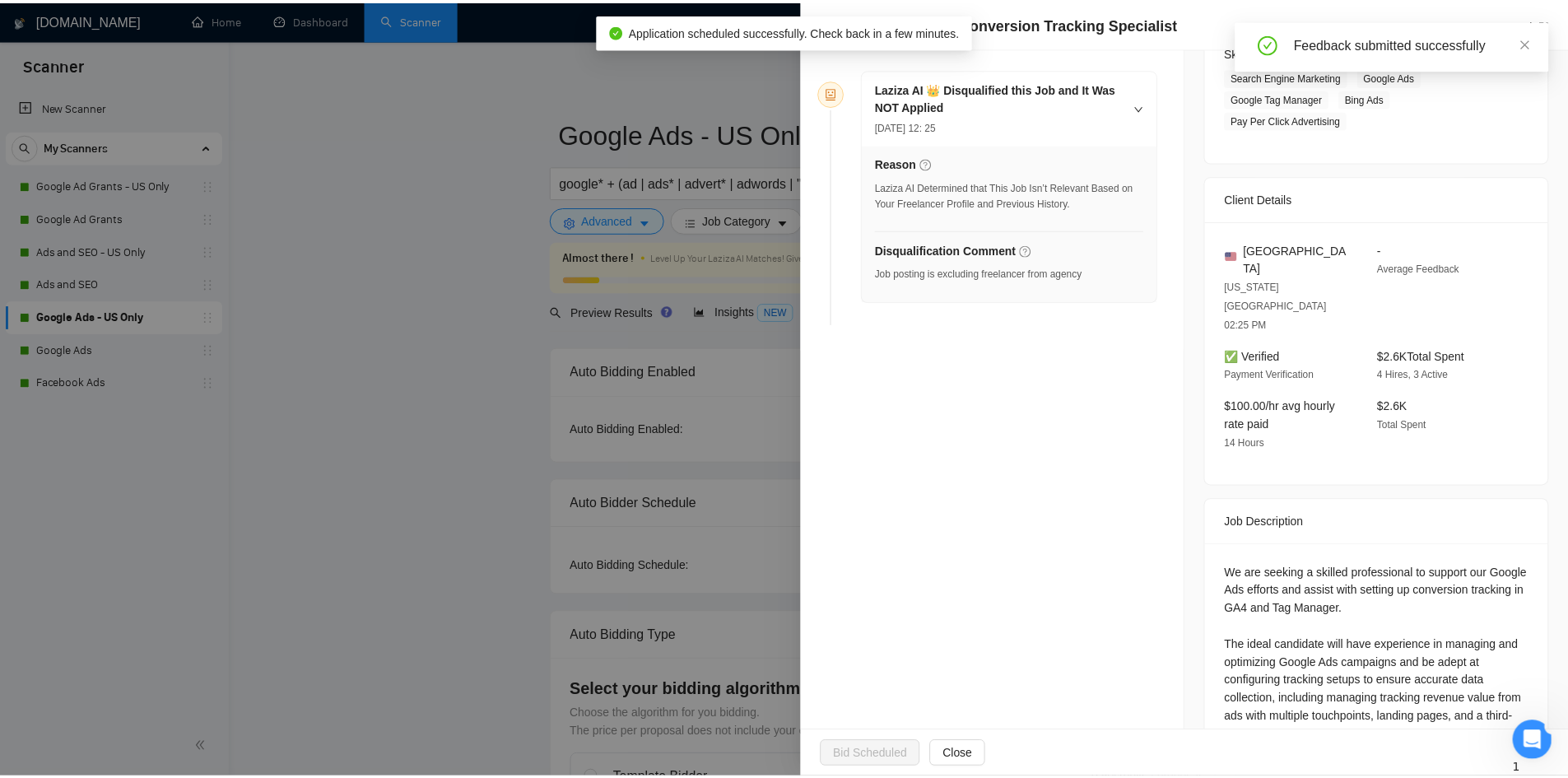
scroll to position [0, 0]
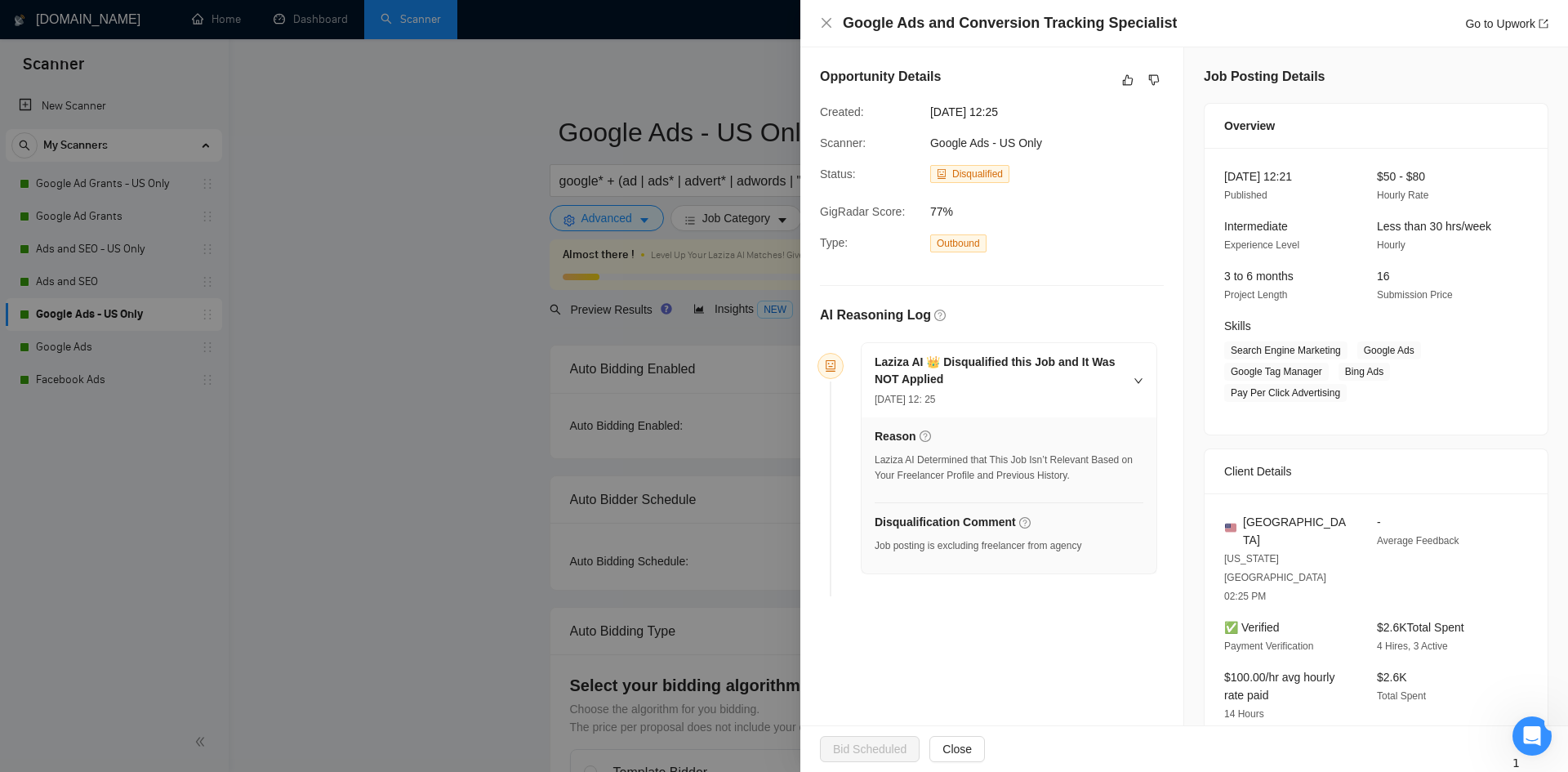
click at [460, 316] on div at bounding box center [784, 386] width 1568 height 772
